Goal: Transaction & Acquisition: Purchase product/service

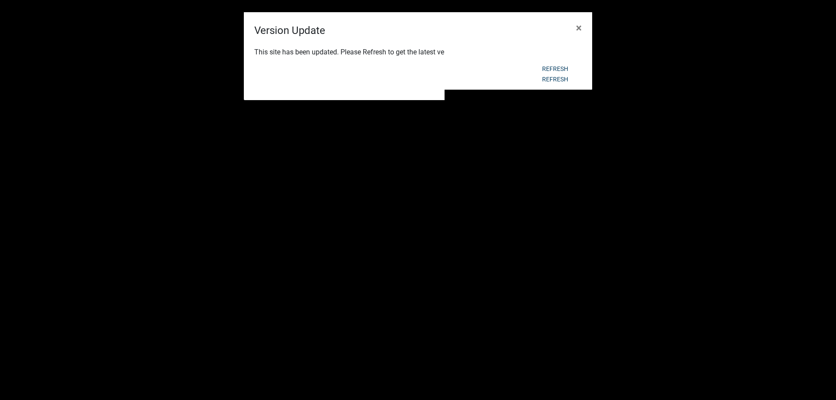
click at [550, 66] on div "This site has been updated. Please Refresh to get the latest version." at bounding box center [418, 53] width 348 height 30
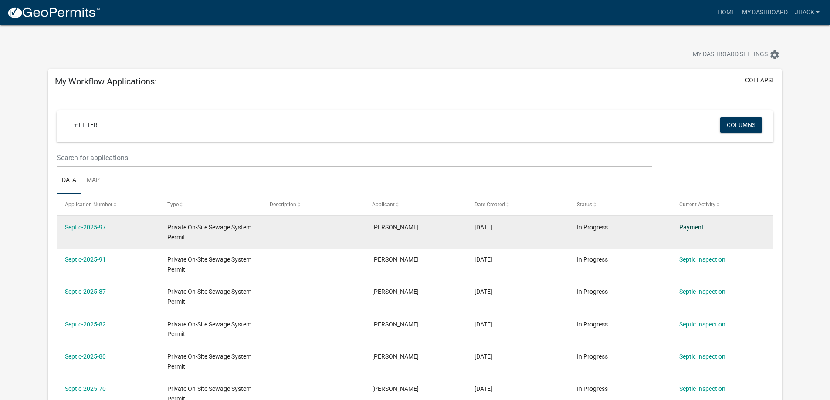
click at [692, 227] on link "Payment" at bounding box center [691, 227] width 24 height 7
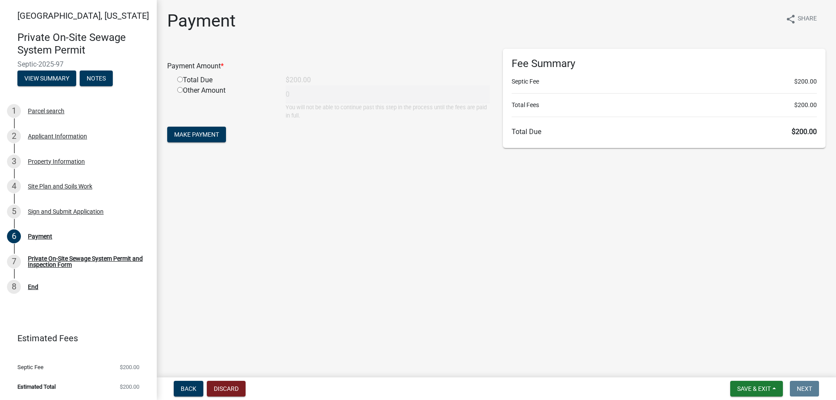
click at [180, 78] on input "radio" at bounding box center [180, 80] width 6 height 6
radio input "true"
type input "200"
click at [193, 133] on span "Make Payment" at bounding box center [196, 134] width 45 height 7
